Goal: Transaction & Acquisition: Purchase product/service

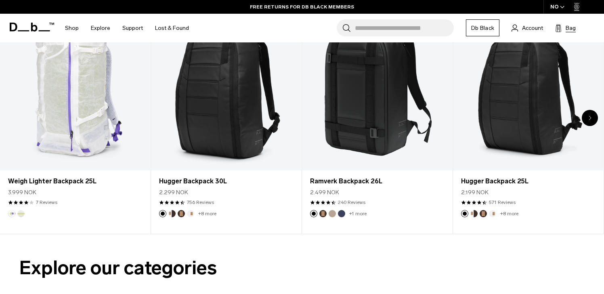
scroll to position [374, 0]
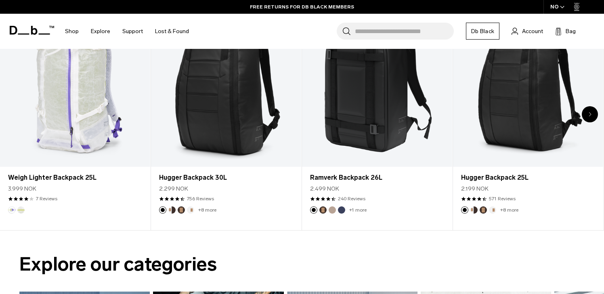
click at [485, 31] on link "Db Black" at bounding box center [482, 31] width 33 height 17
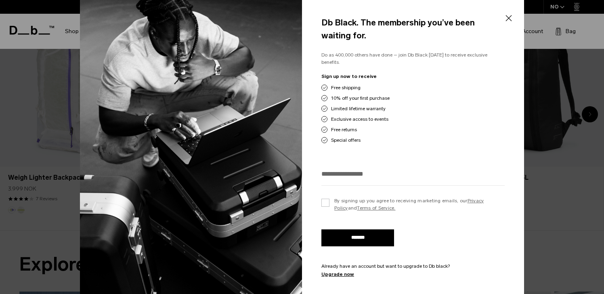
click at [510, 19] on button "Close" at bounding box center [508, 18] width 10 height 17
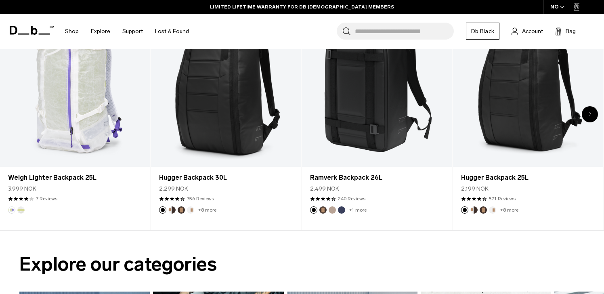
click at [559, 5] on div "NO" at bounding box center [557, 7] width 28 height 14
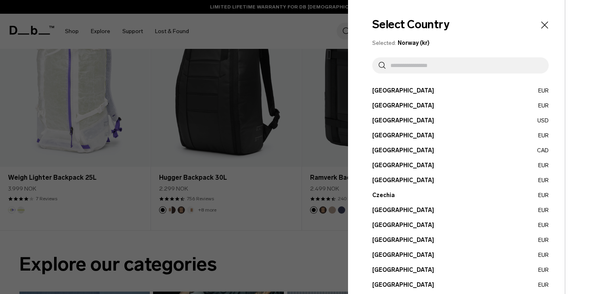
click at [462, 61] on input "text" at bounding box center [463, 65] width 157 height 16
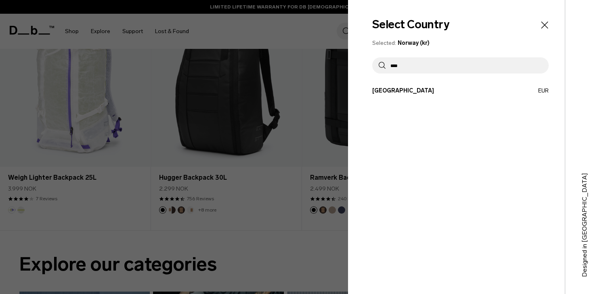
type input "****"
click at [395, 92] on button "[GEOGRAPHIC_DATA] EUR" at bounding box center [460, 90] width 176 height 8
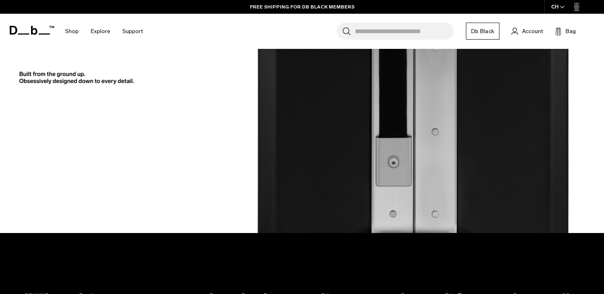
scroll to position [1217, 0]
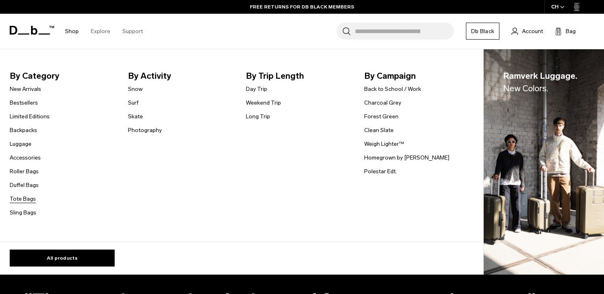
click at [23, 198] on link "Tote Bags" at bounding box center [23, 198] width 26 height 8
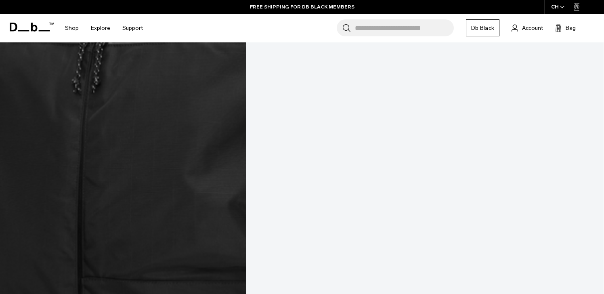
scroll to position [368, 0]
